Goal: Find specific page/section: Find specific page/section

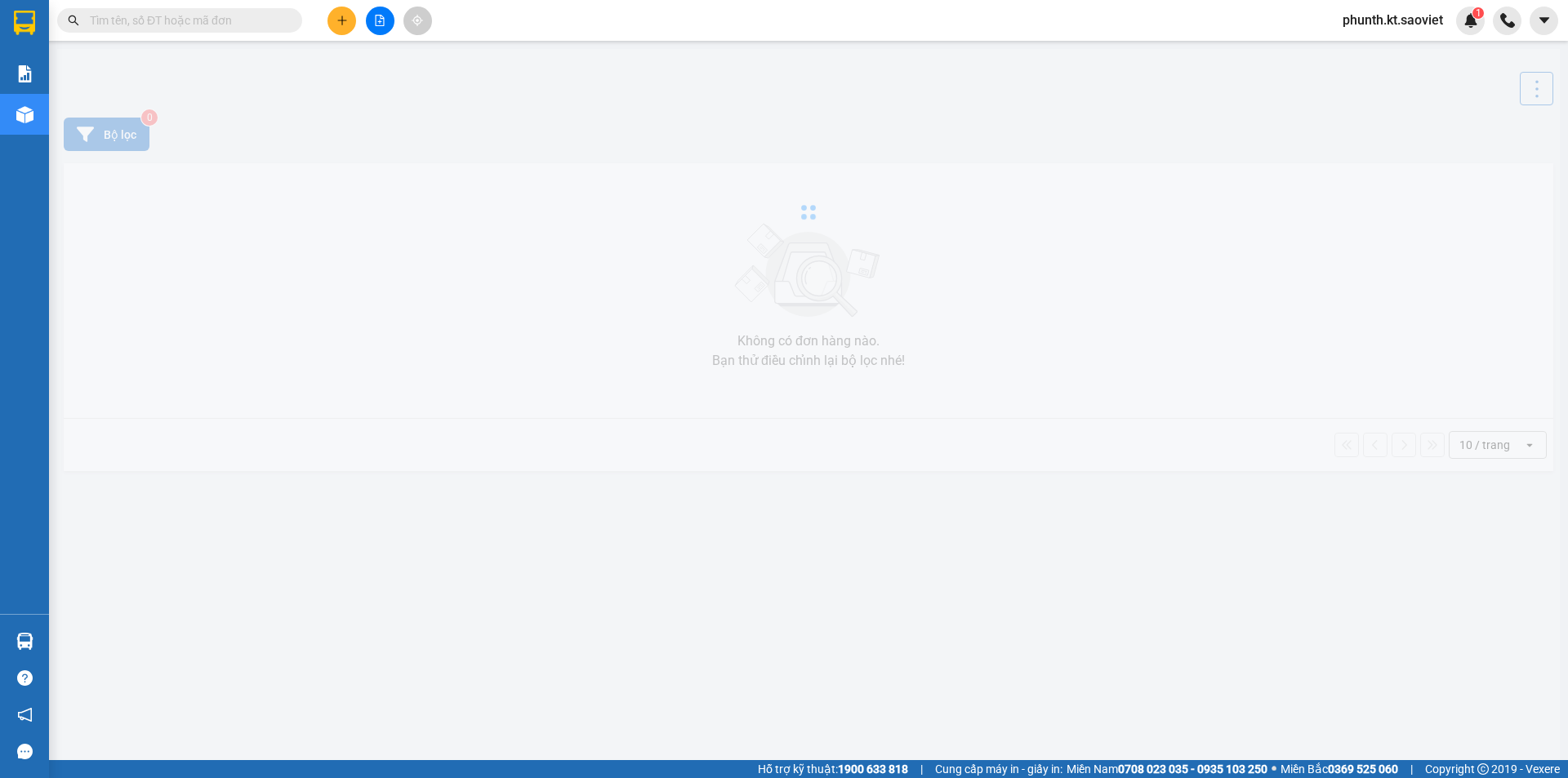
click at [161, 20] on input "text" at bounding box center [186, 20] width 193 height 18
click at [166, 20] on input "text" at bounding box center [186, 20] width 193 height 18
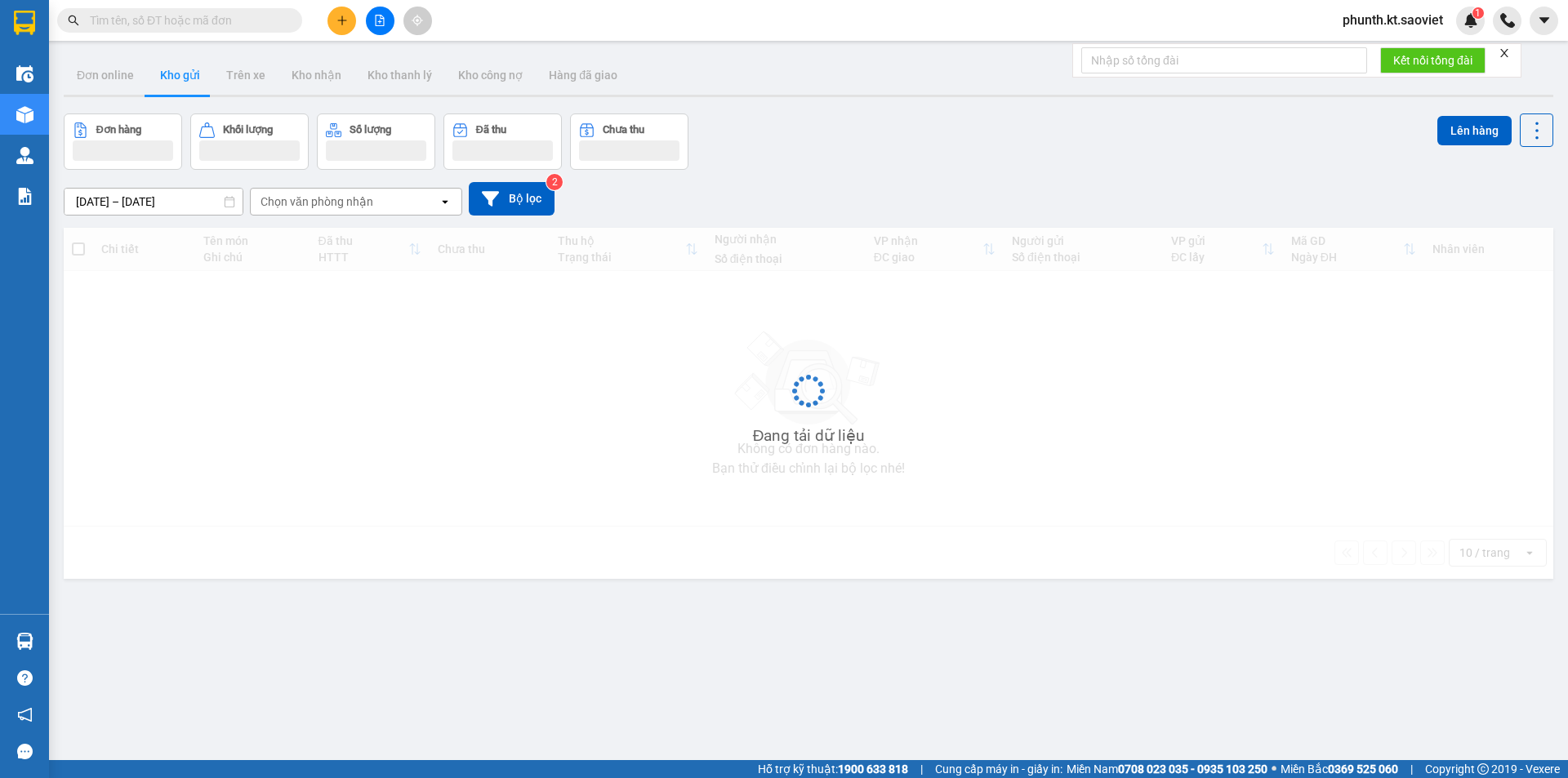
click at [166, 20] on input "text" at bounding box center [186, 20] width 193 height 18
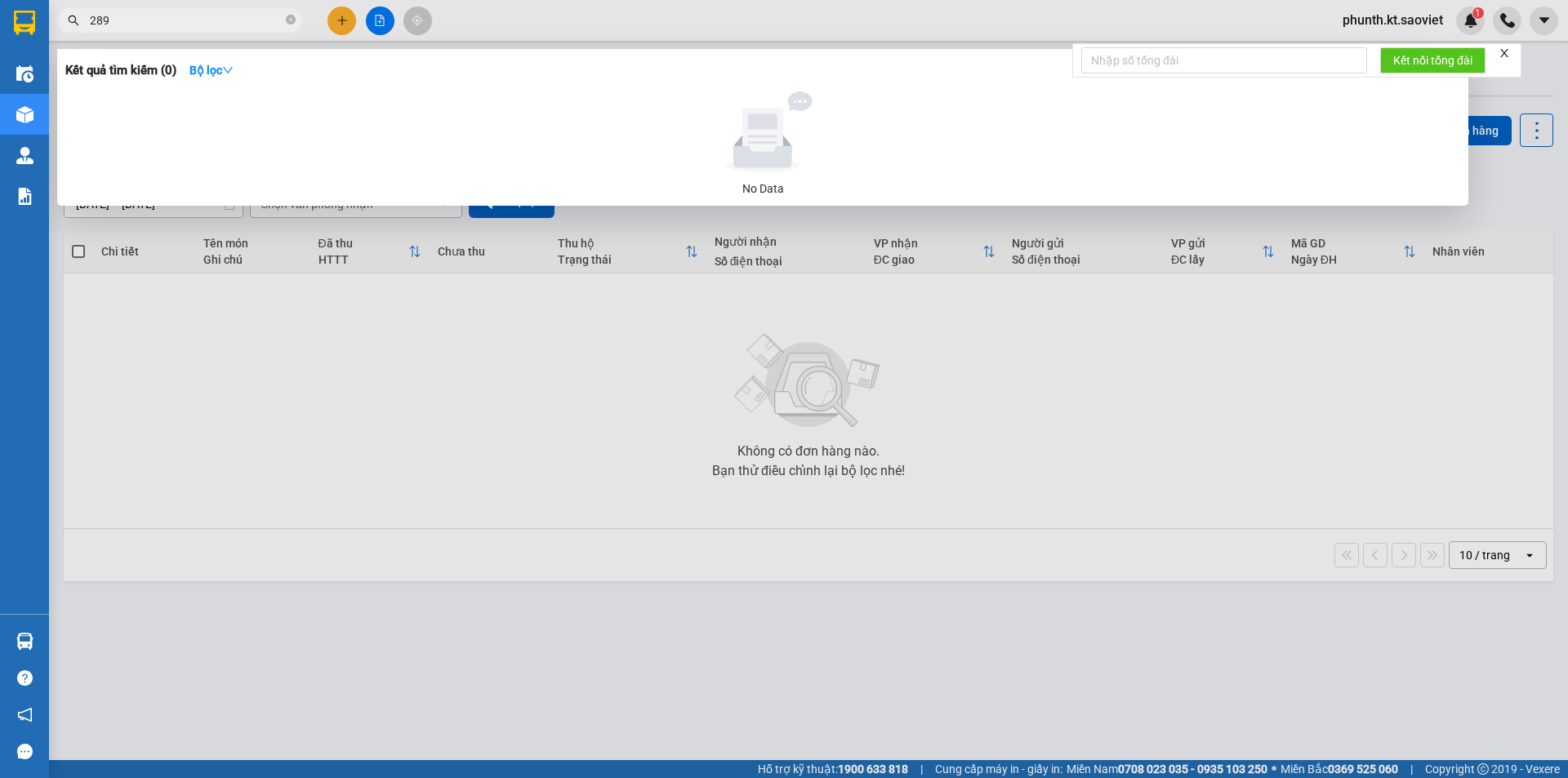
type input "2892"
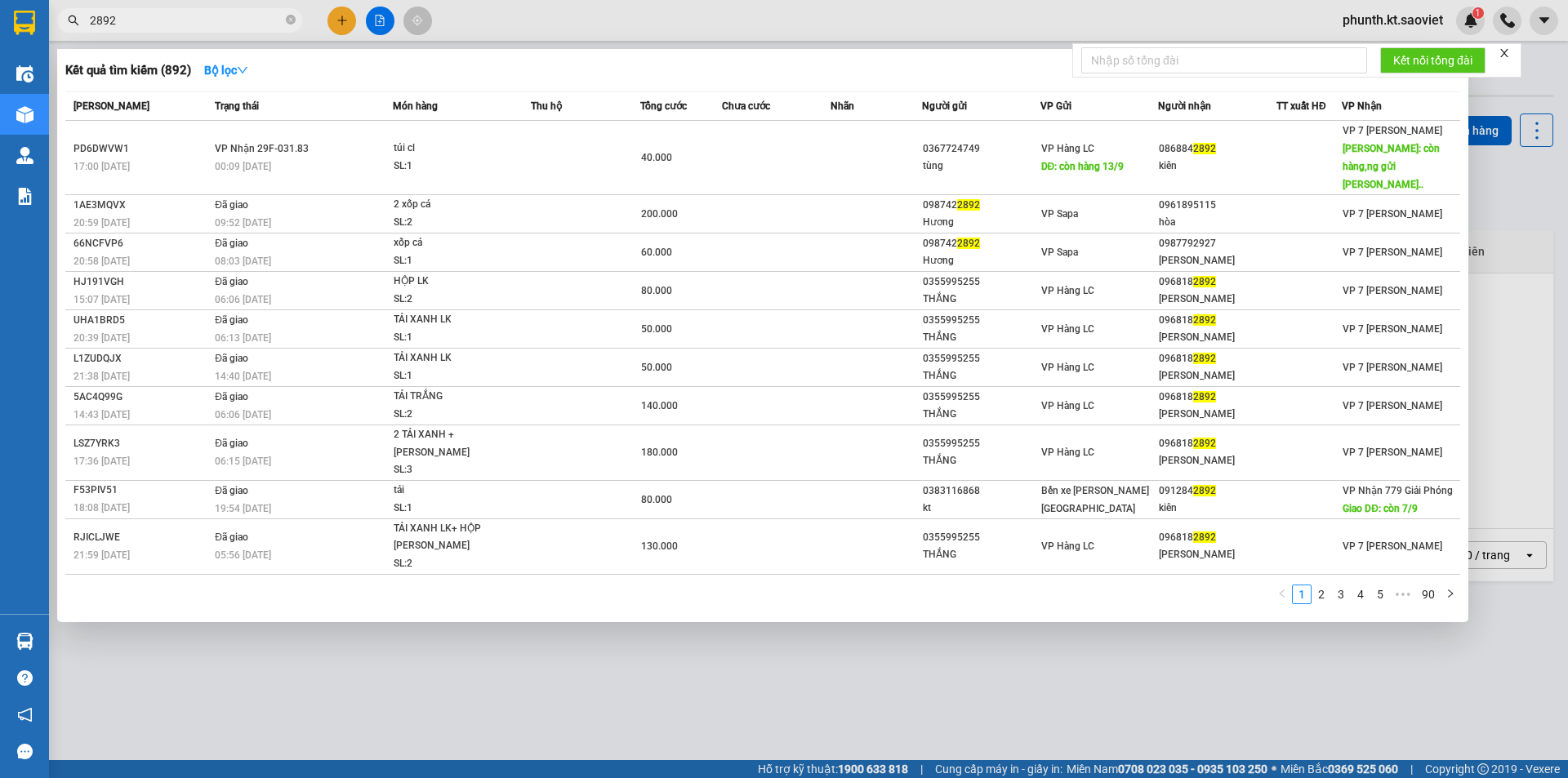
click at [147, 17] on input "2892" at bounding box center [186, 20] width 193 height 18
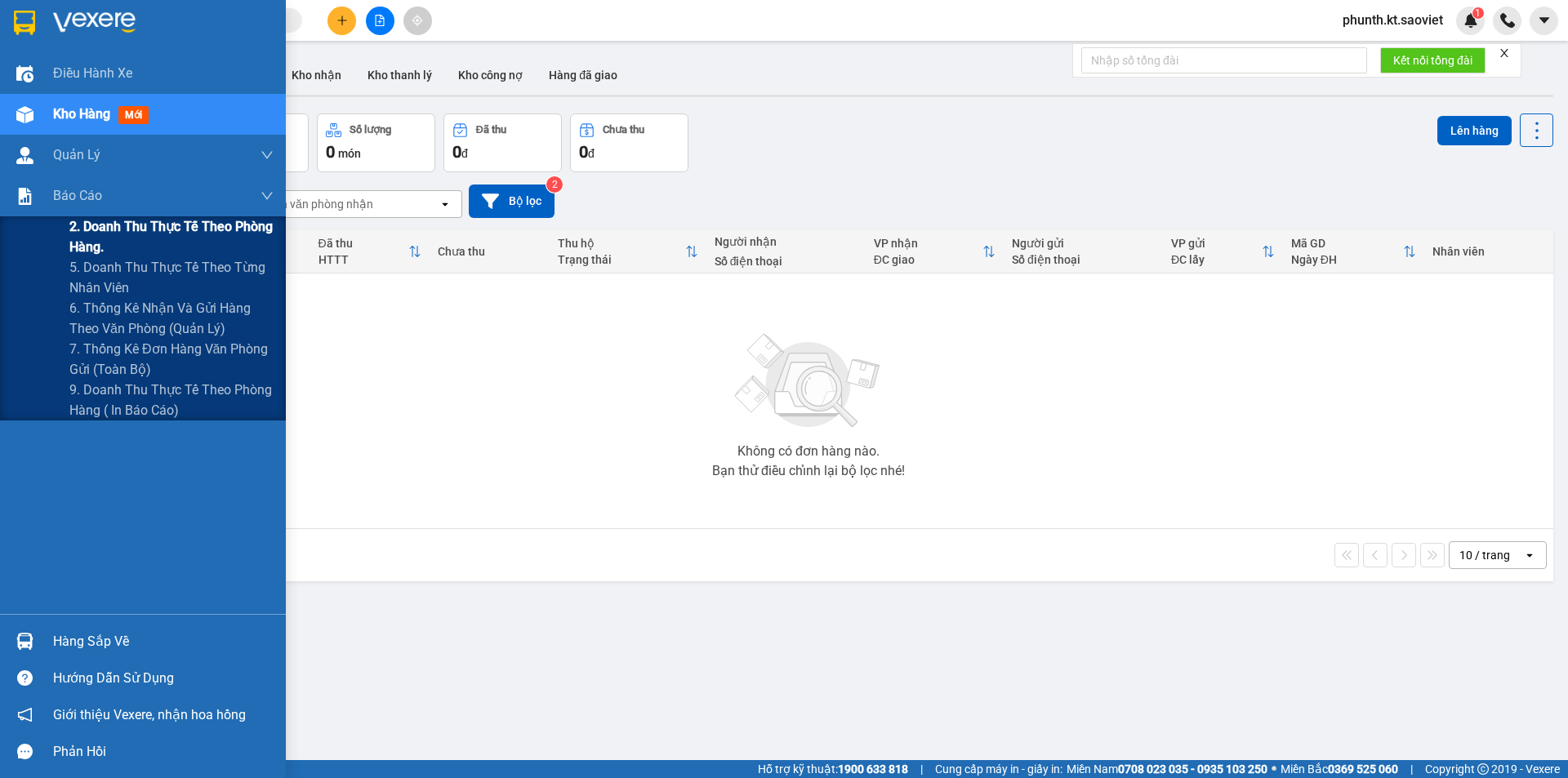
click at [99, 242] on span "2. Doanh thu thực tế theo phòng hàng." at bounding box center [171, 236] width 204 height 41
